Goal: Check status

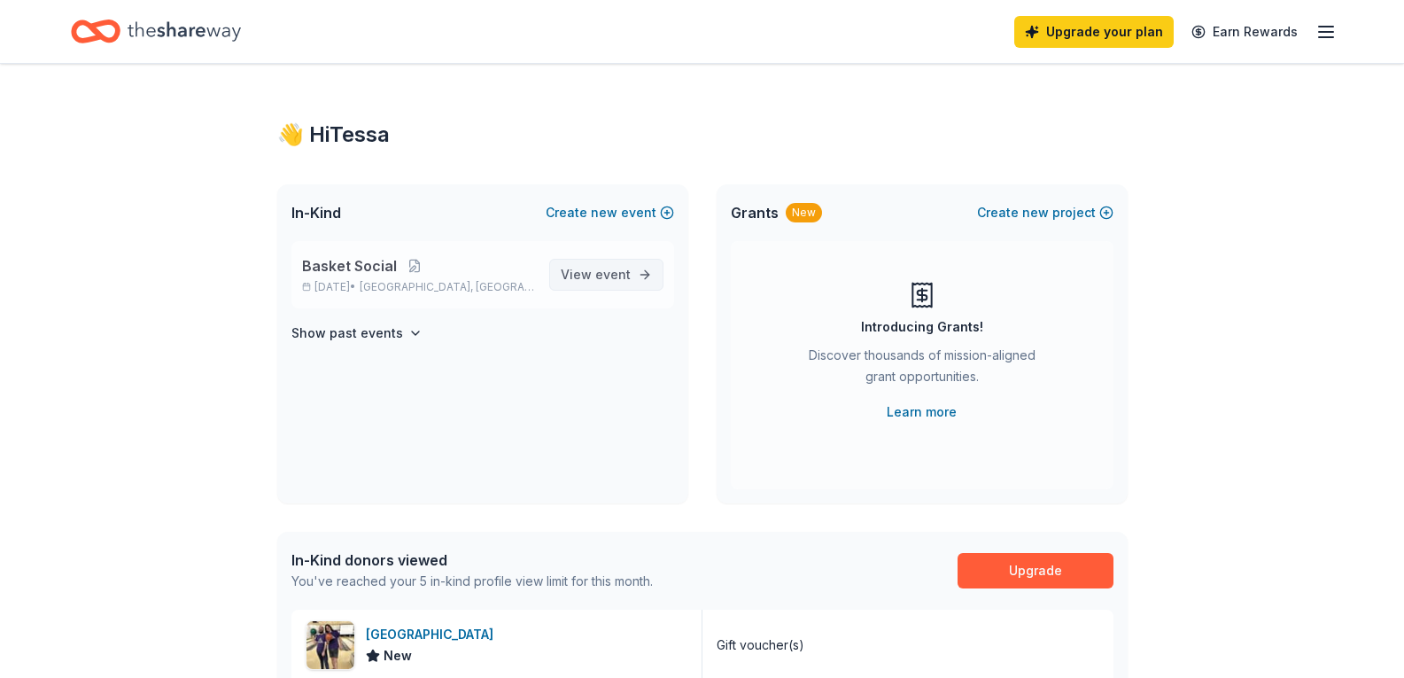
click at [615, 280] on span "event" at bounding box center [612, 274] width 35 height 15
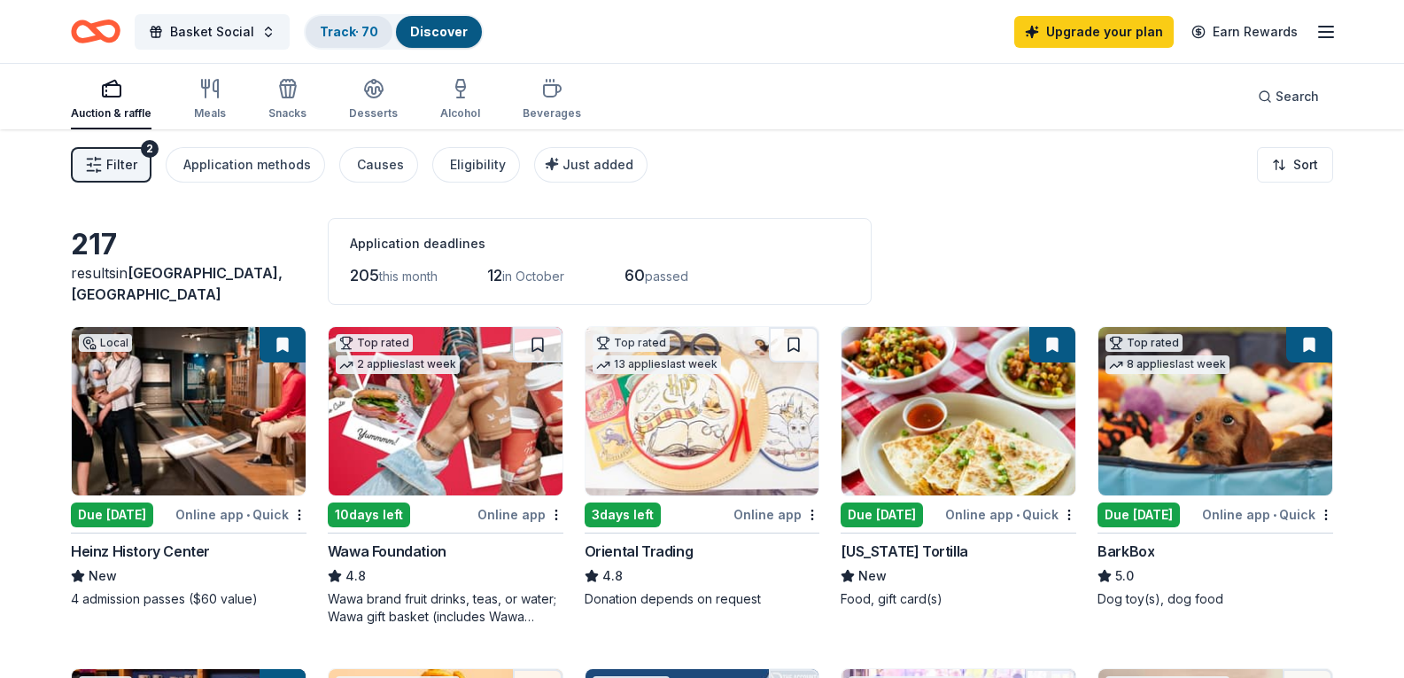
click at [334, 21] on div "Track · 70" at bounding box center [349, 32] width 87 height 32
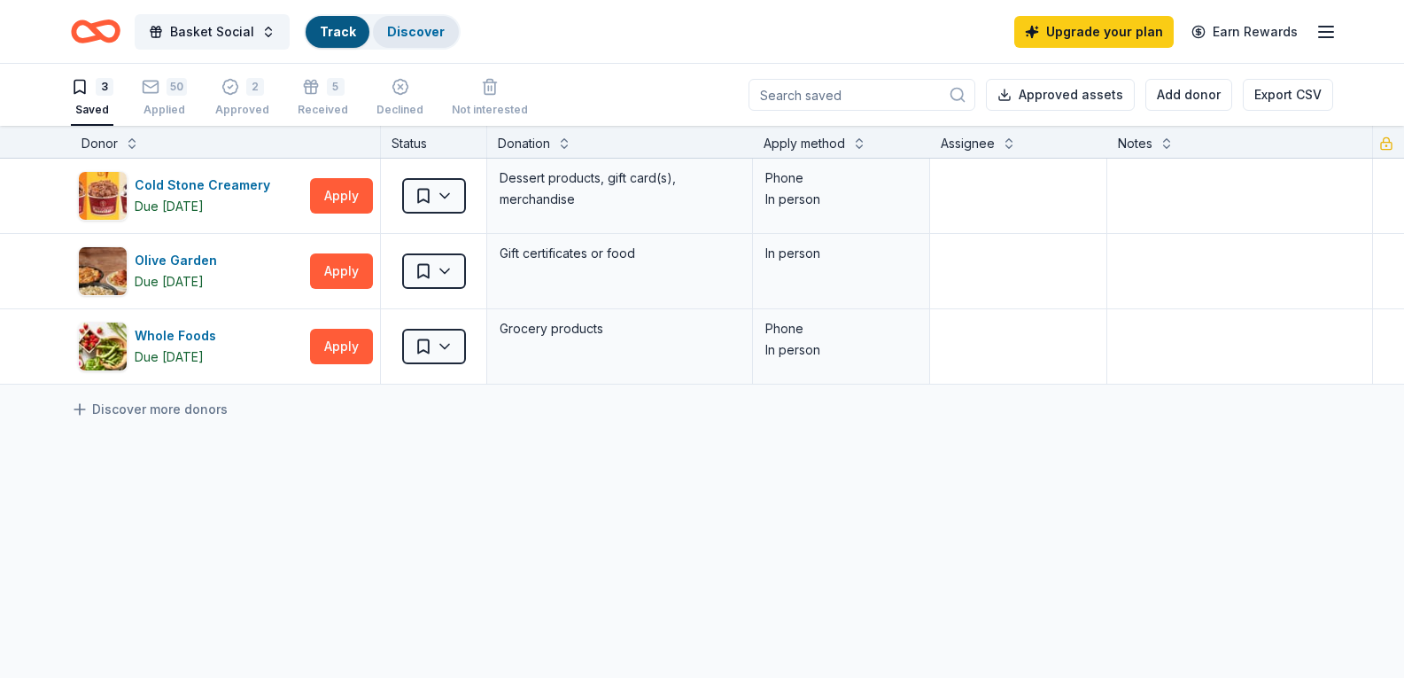
scroll to position [1, 0]
click at [183, 92] on div "50" at bounding box center [177, 86] width 20 height 18
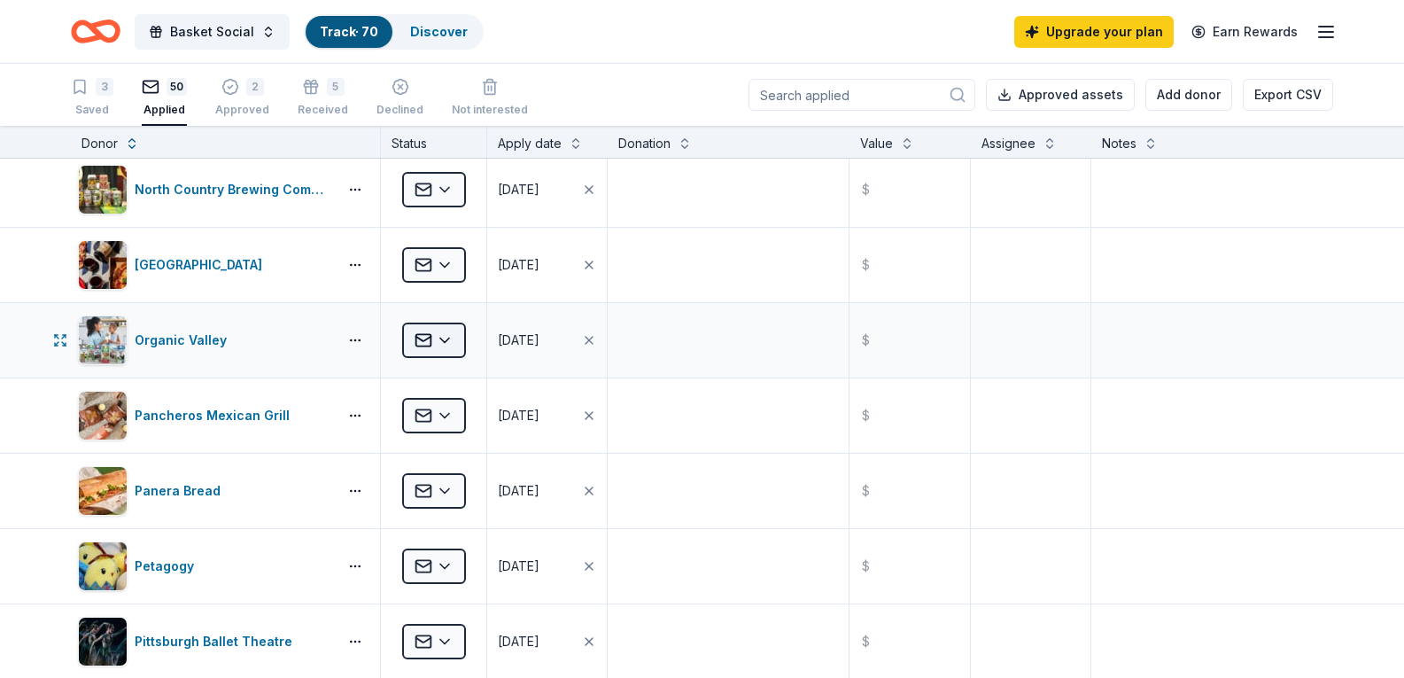
scroll to position [2037, 0]
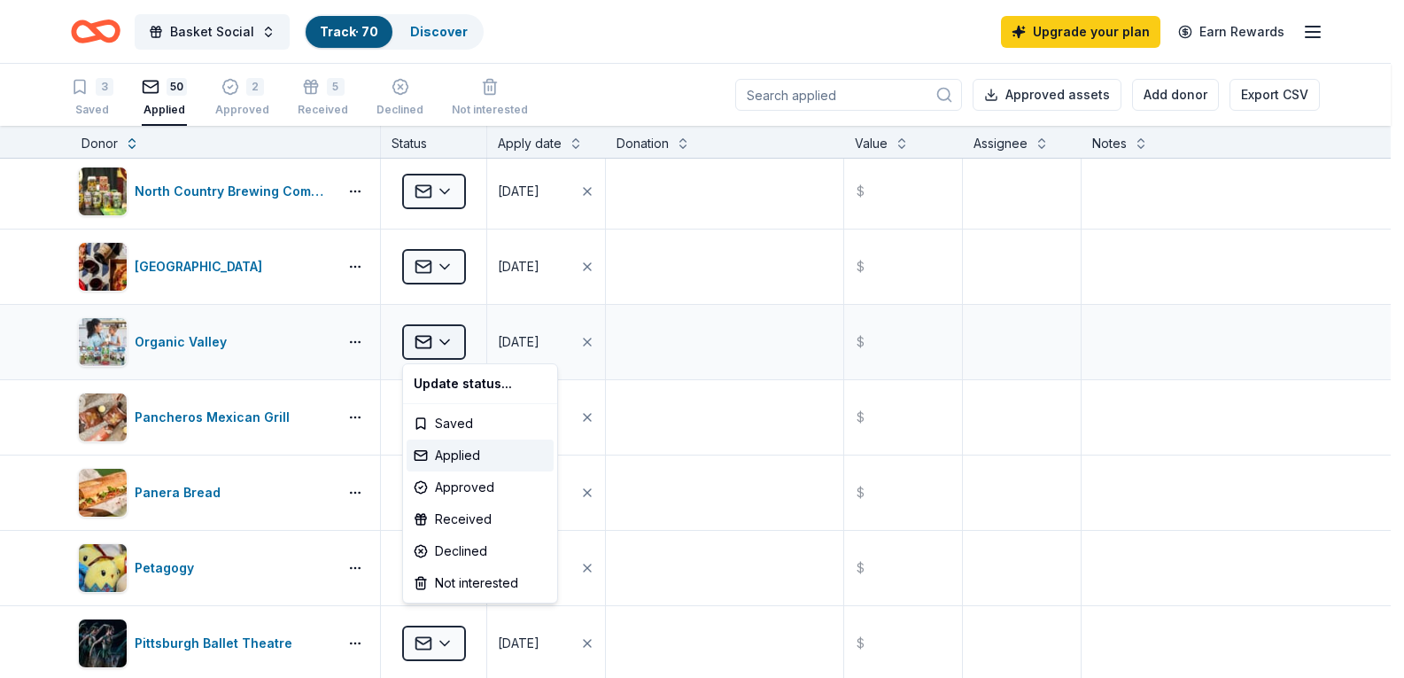
click at [438, 343] on html "Basket Social Track · 70 Discover Upgrade your plan Earn Rewards 3 Saved 50 App…" at bounding box center [702, 339] width 1404 height 678
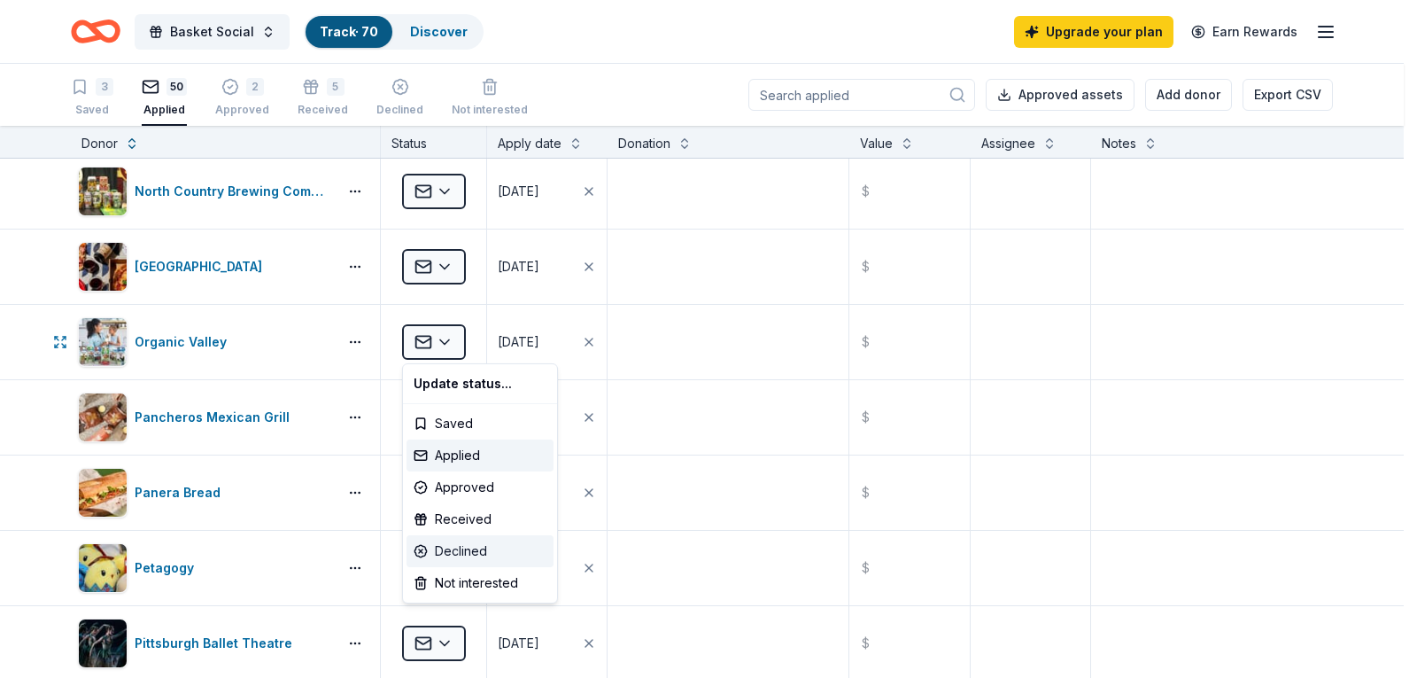
click at [493, 545] on div "Declined" at bounding box center [480, 551] width 147 height 32
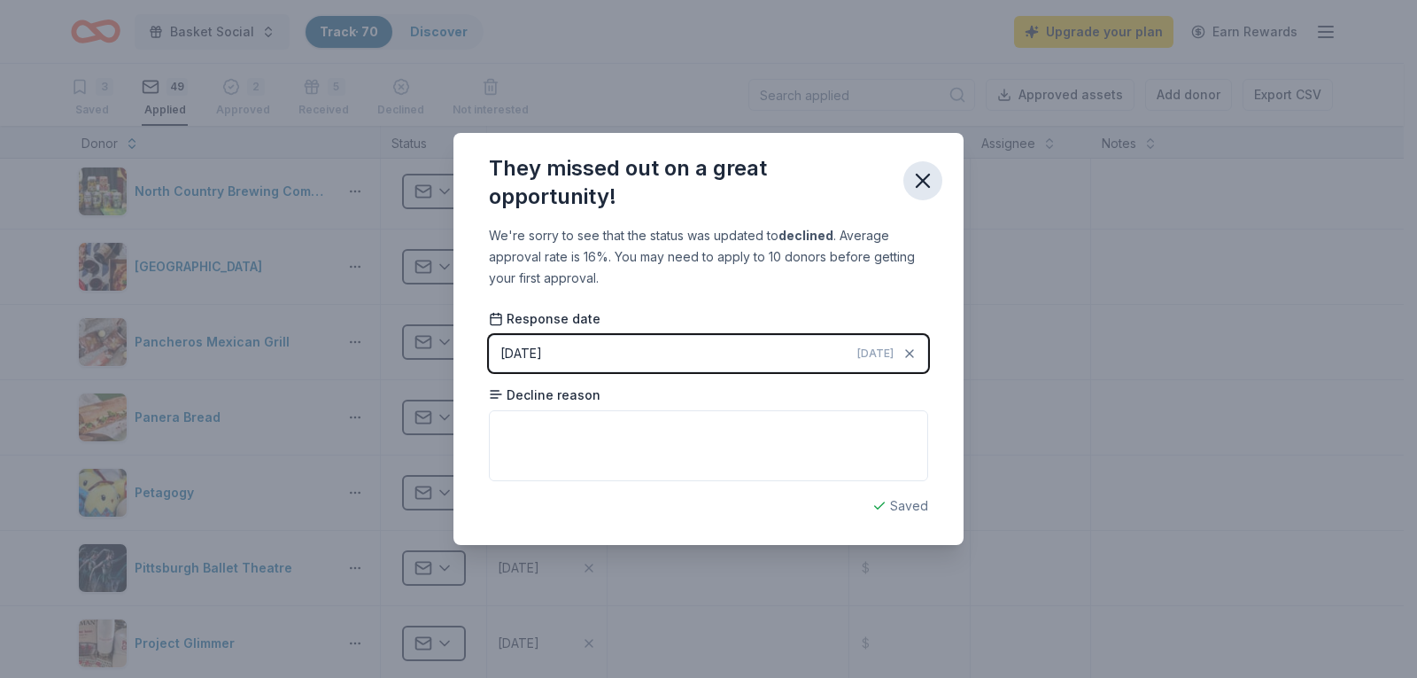
click at [918, 184] on icon "button" at bounding box center [923, 180] width 25 height 25
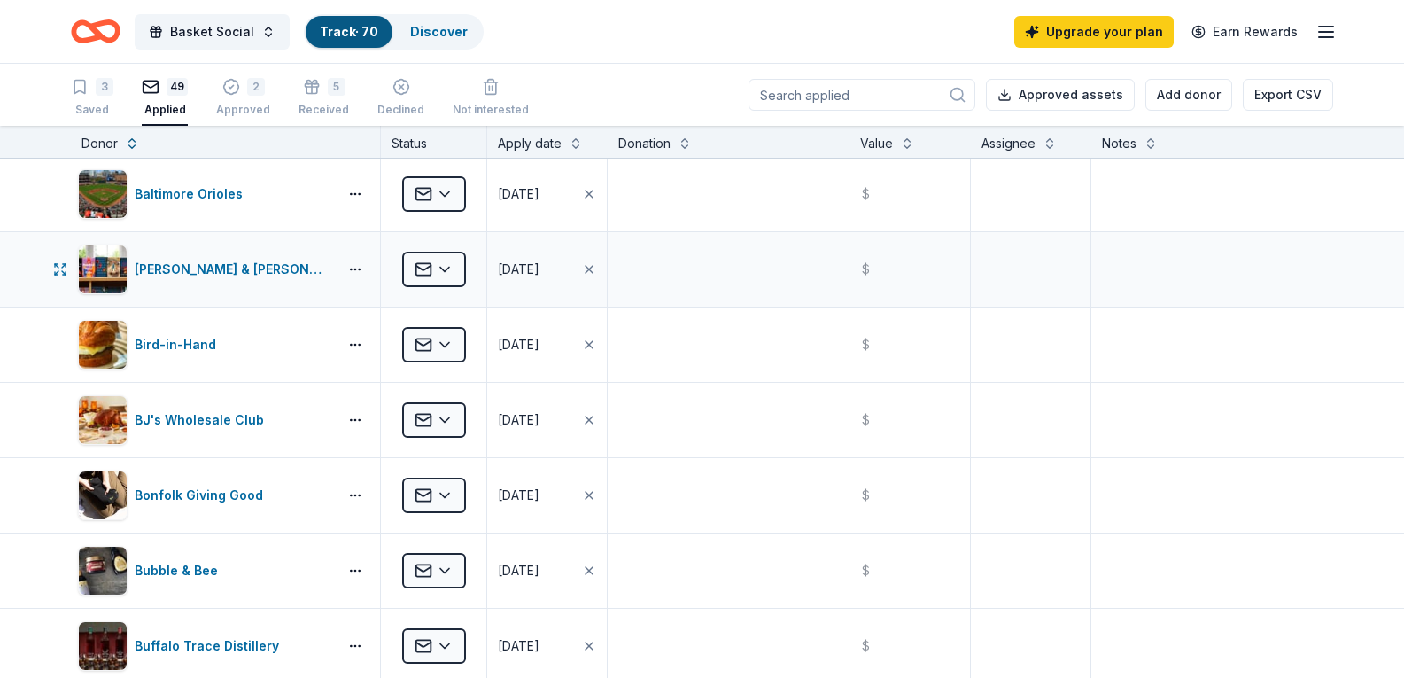
scroll to position [0, 0]
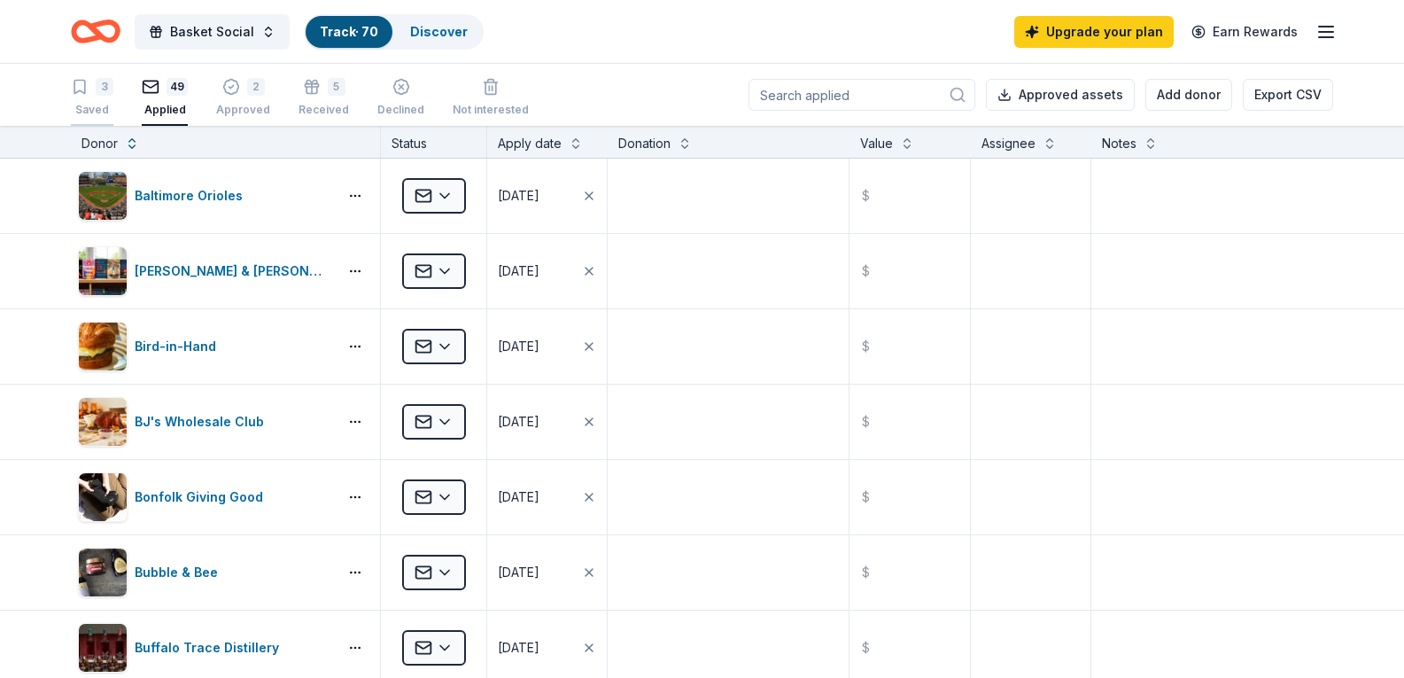
click at [109, 94] on div "3" at bounding box center [105, 87] width 18 height 18
